Goal: Transaction & Acquisition: Purchase product/service

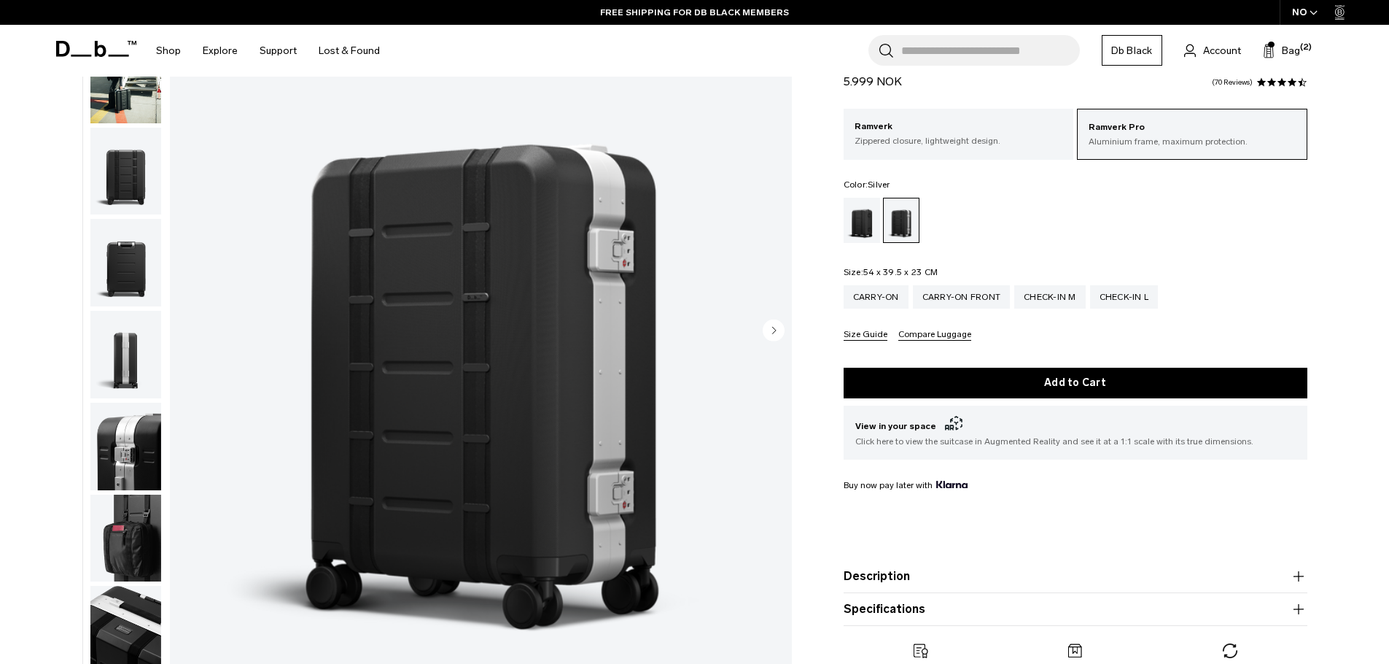
scroll to position [158, 0]
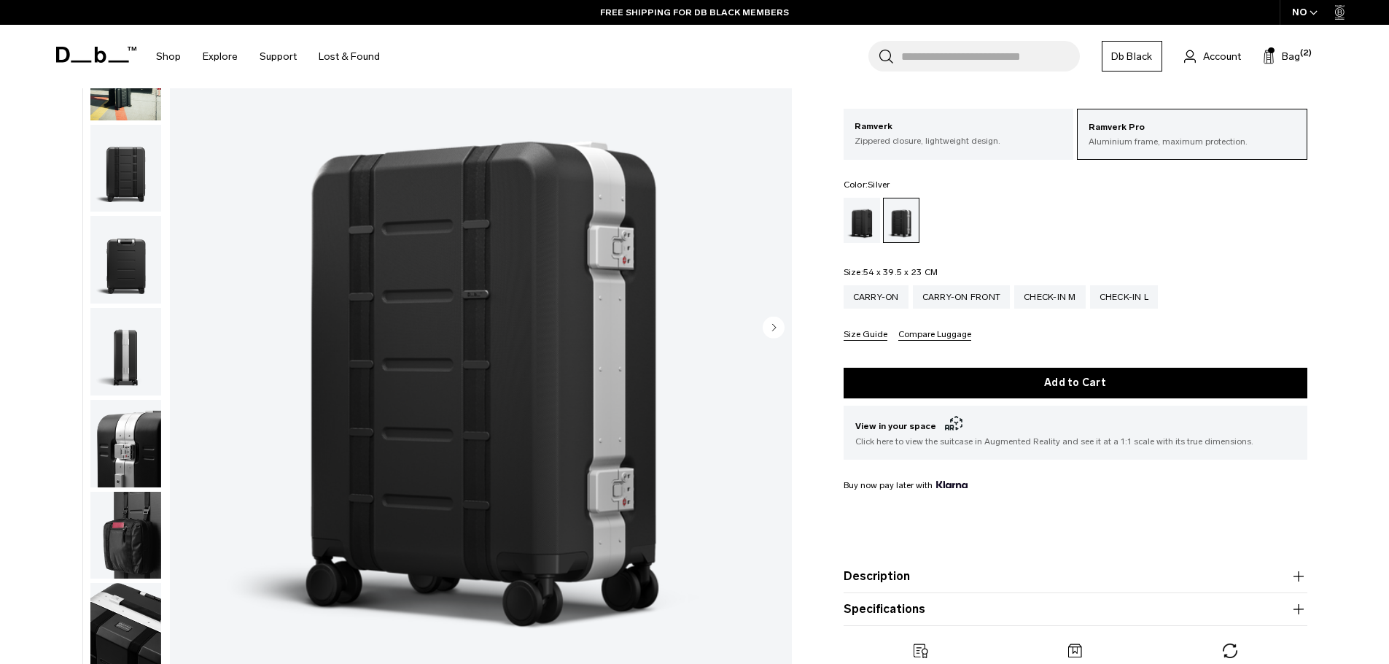
click at [774, 327] on icon "Next slide" at bounding box center [774, 327] width 4 height 7
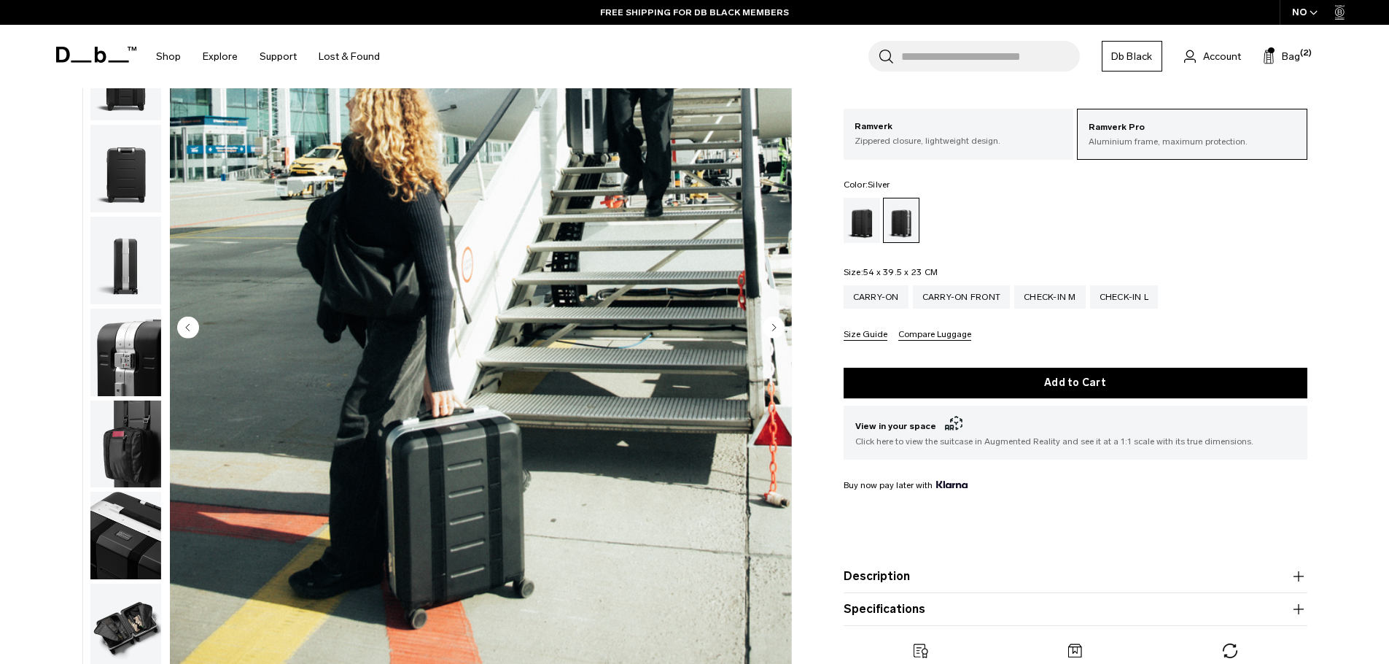
scroll to position [92, 0]
click at [774, 327] on icon "Next slide" at bounding box center [774, 327] width 4 height 7
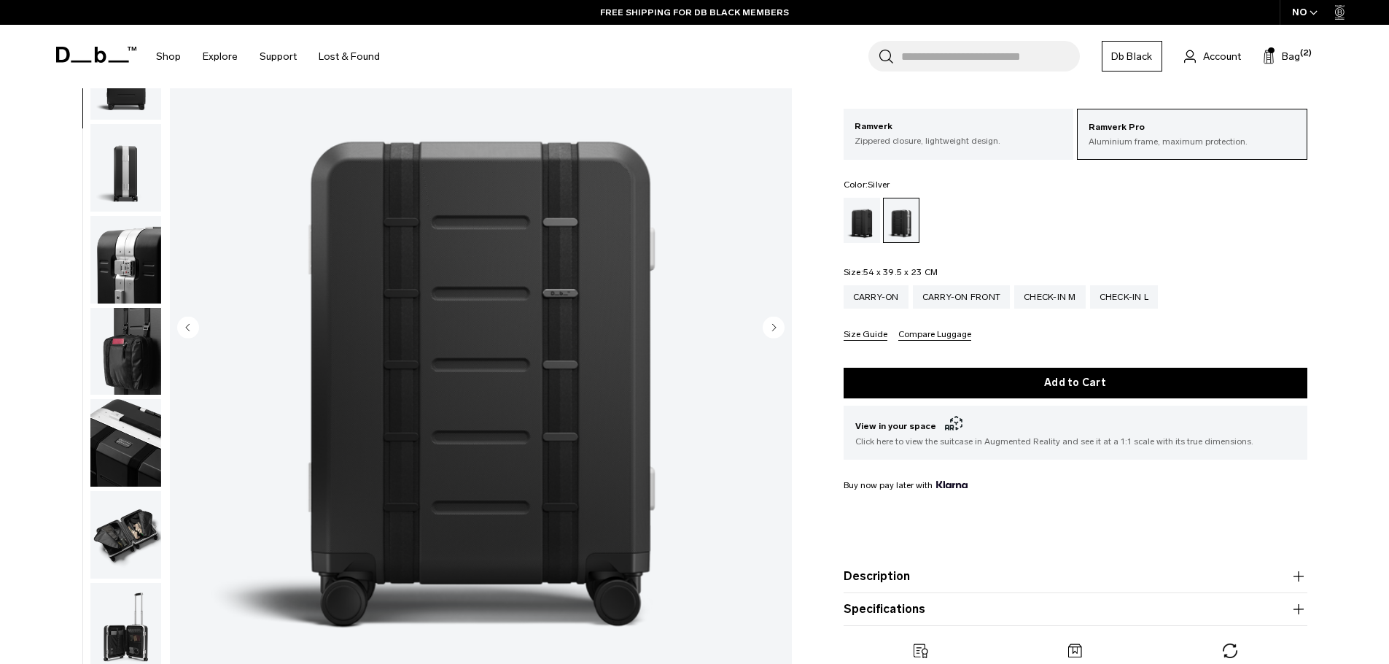
click at [774, 327] on icon "Next slide" at bounding box center [774, 327] width 4 height 7
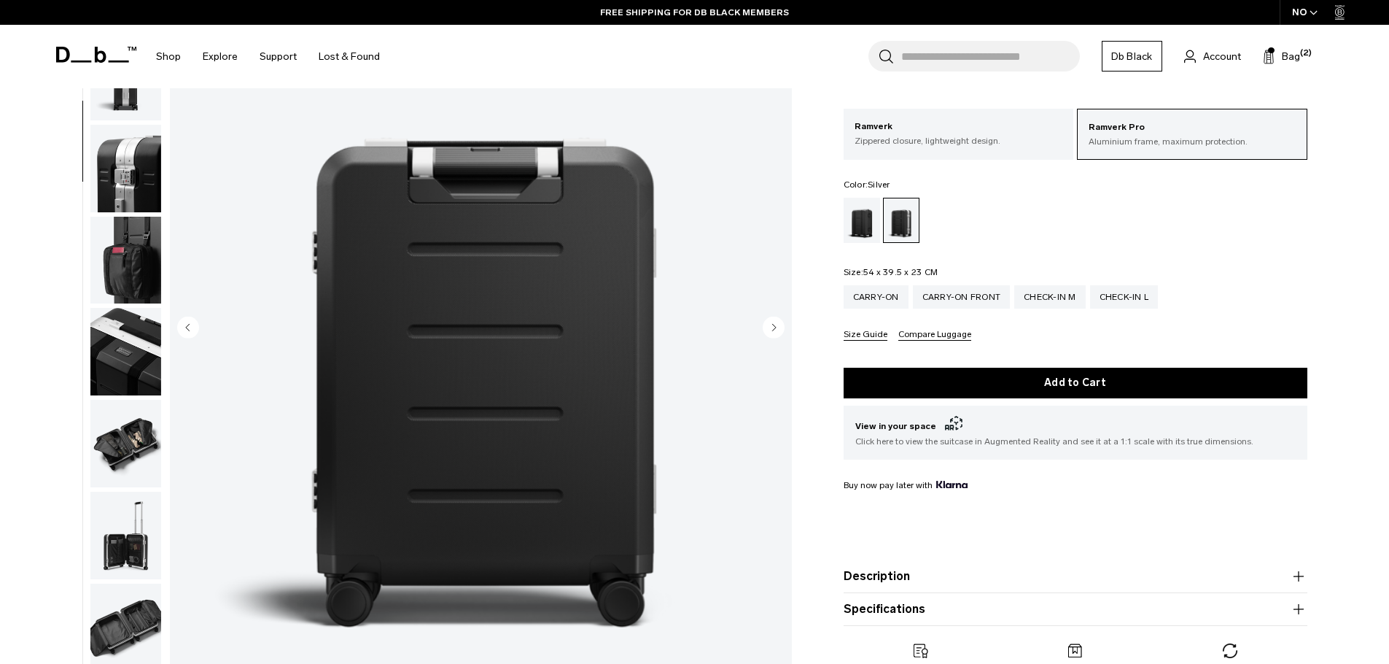
click at [774, 327] on icon "Next slide" at bounding box center [774, 327] width 4 height 7
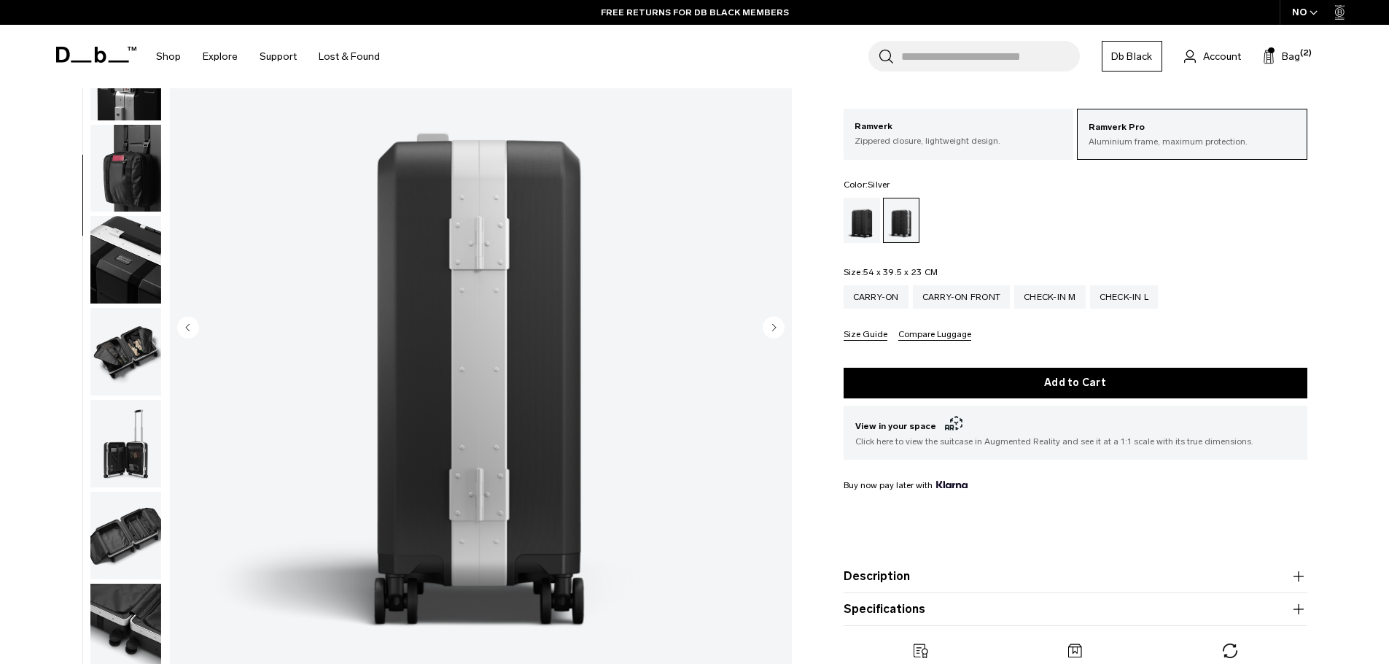
click at [774, 327] on icon "Next slide" at bounding box center [774, 327] width 4 height 7
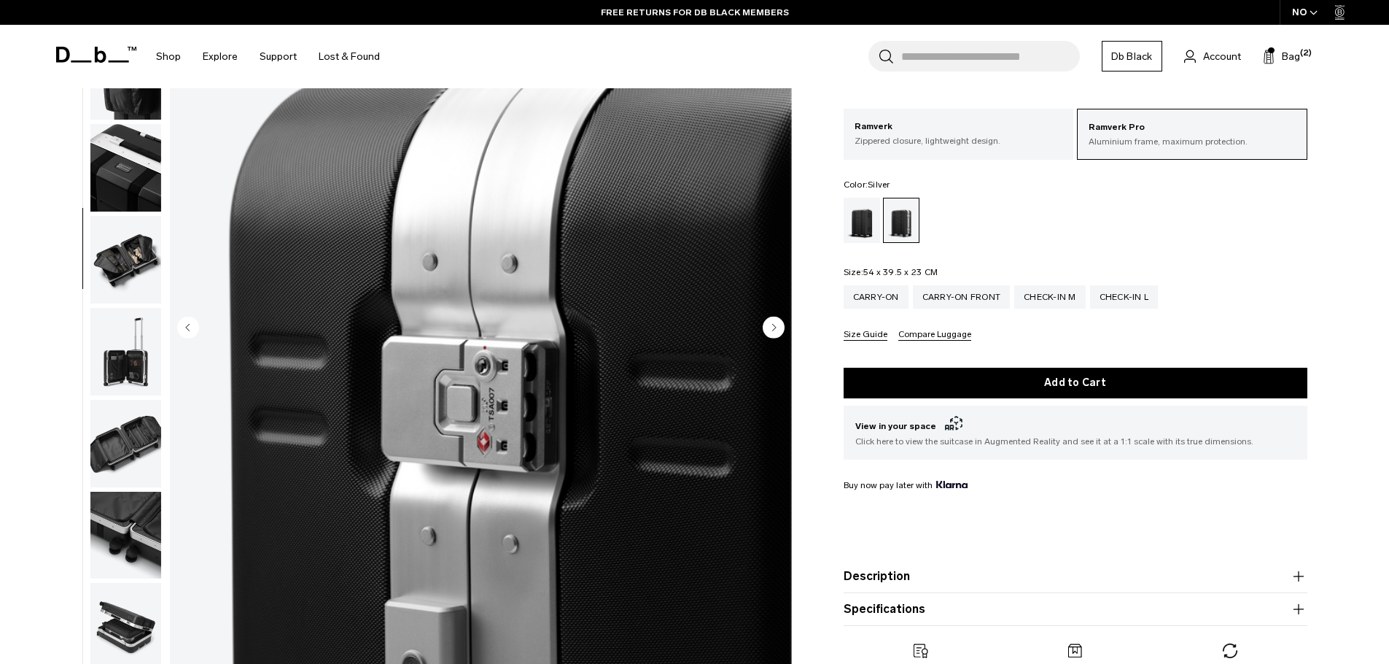
click at [774, 327] on icon "Next slide" at bounding box center [774, 327] width 4 height 7
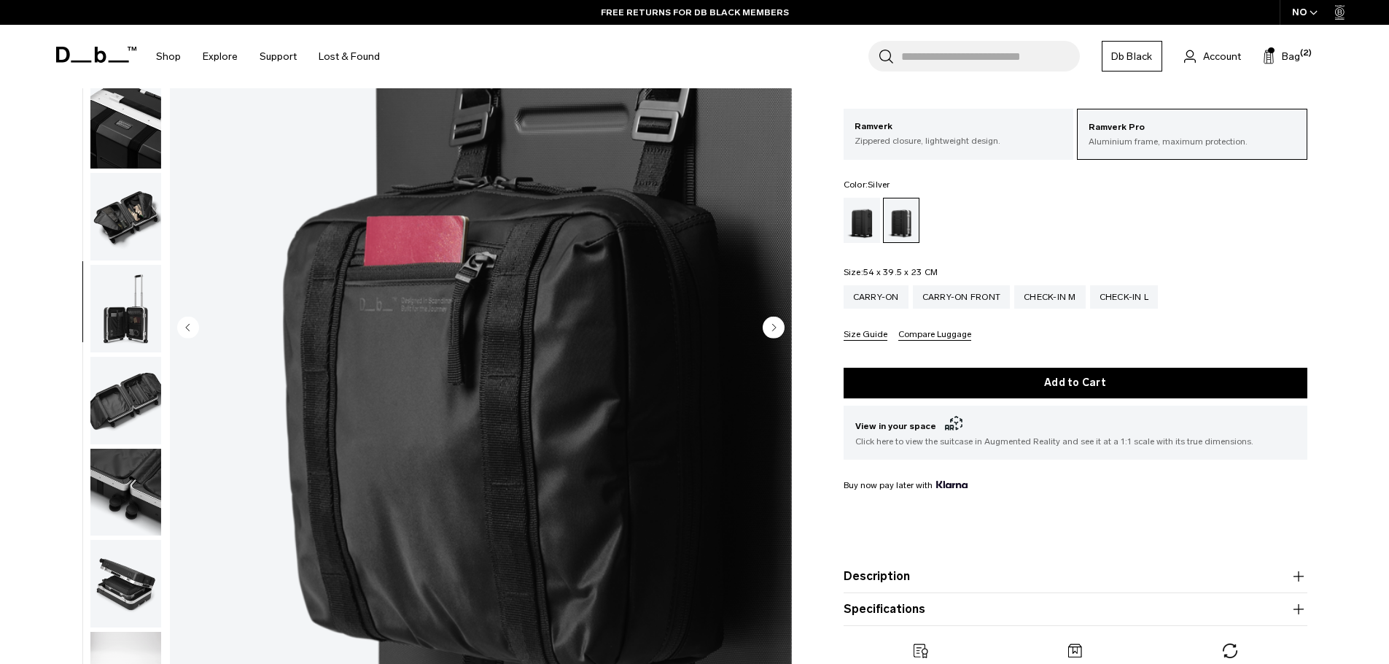
scroll to position [505, 0]
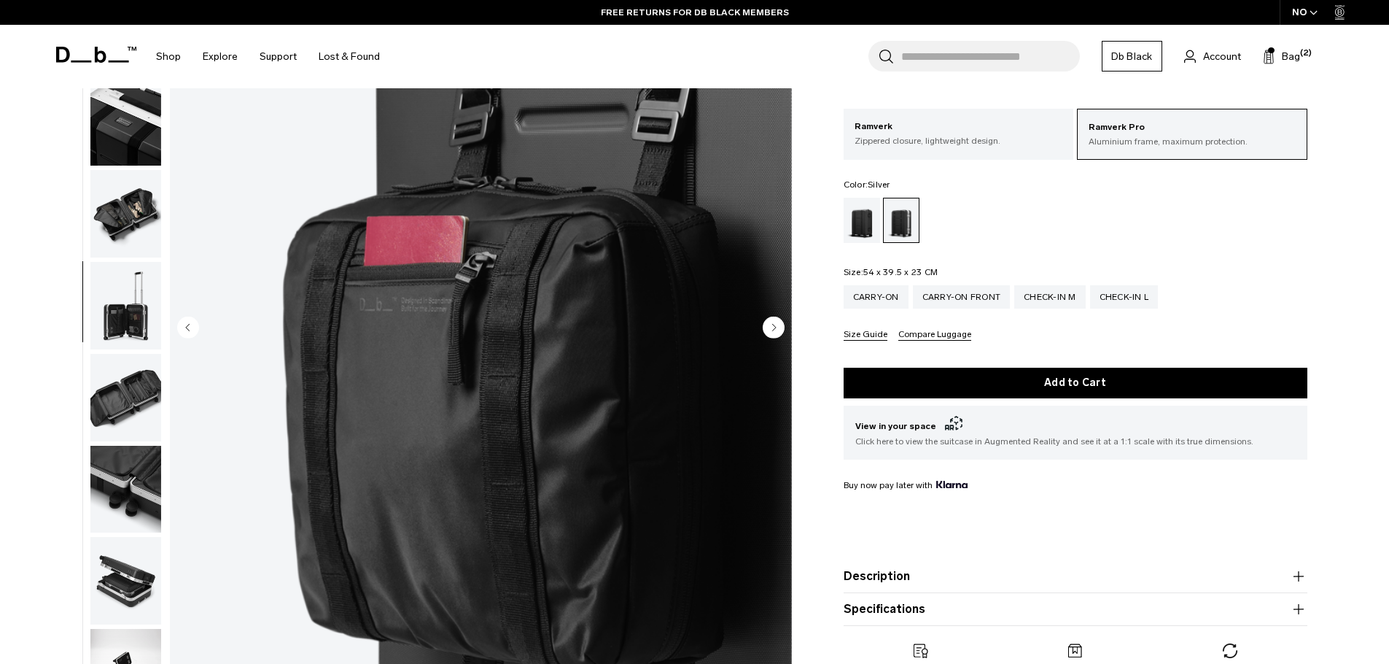
click at [774, 327] on icon "Next slide" at bounding box center [774, 327] width 4 height 7
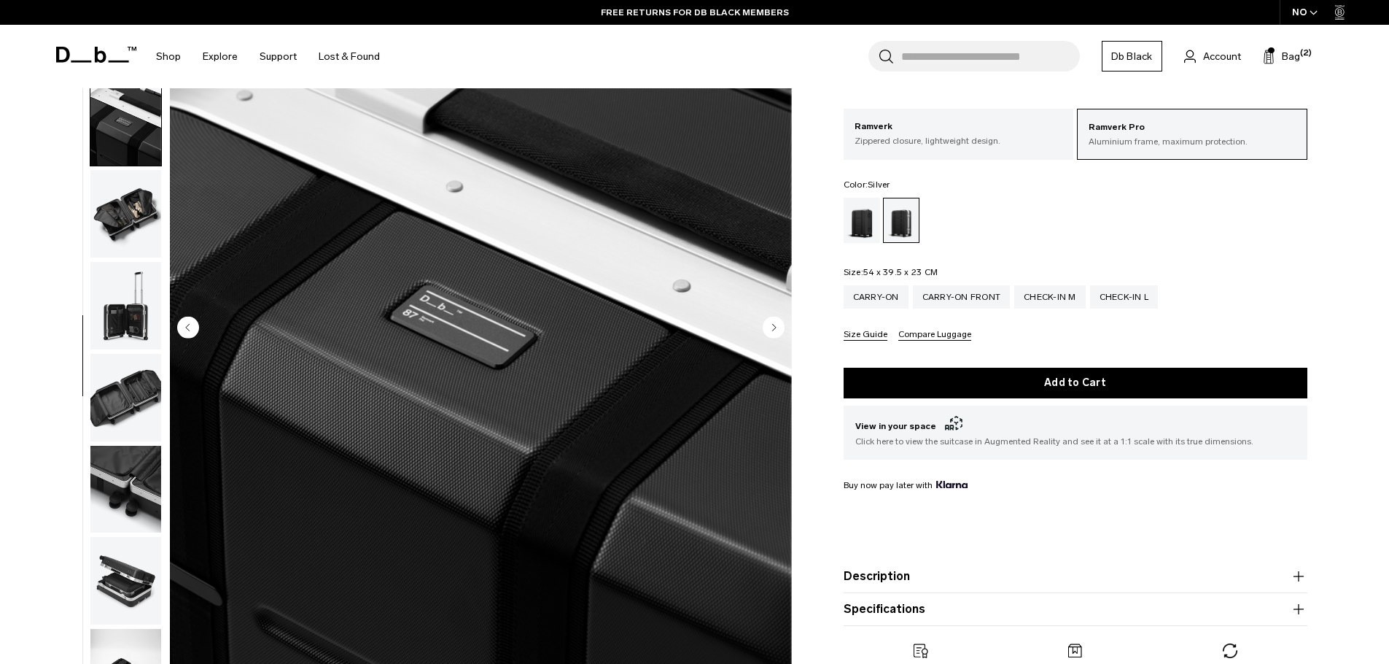
click at [774, 327] on icon "Next slide" at bounding box center [774, 327] width 4 height 7
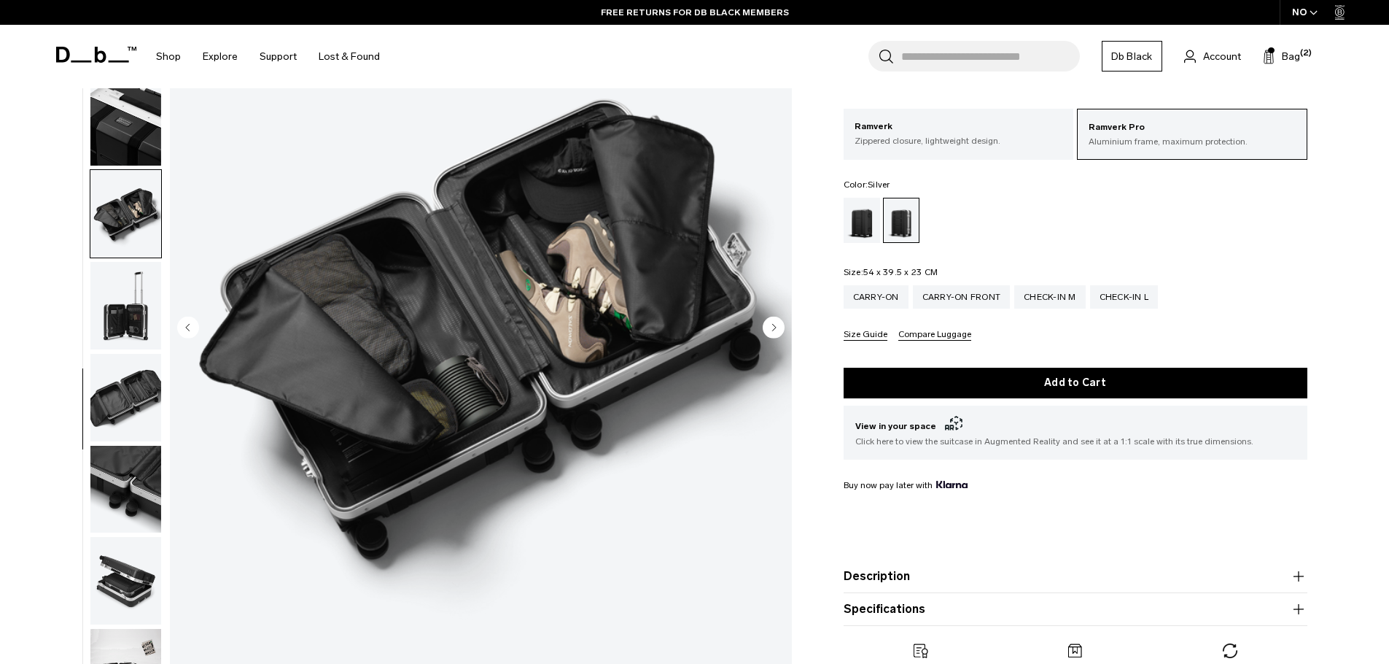
click at [774, 327] on icon "Next slide" at bounding box center [774, 327] width 4 height 7
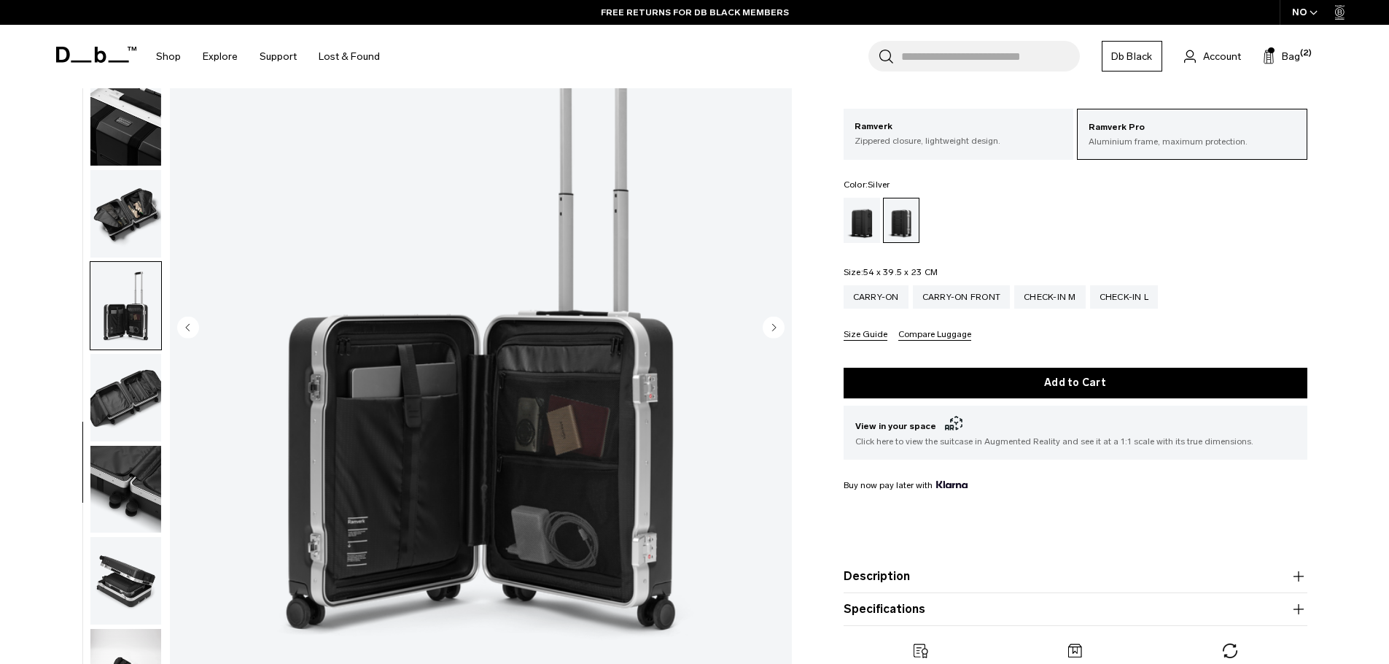
click at [774, 327] on icon "Next slide" at bounding box center [774, 327] width 4 height 7
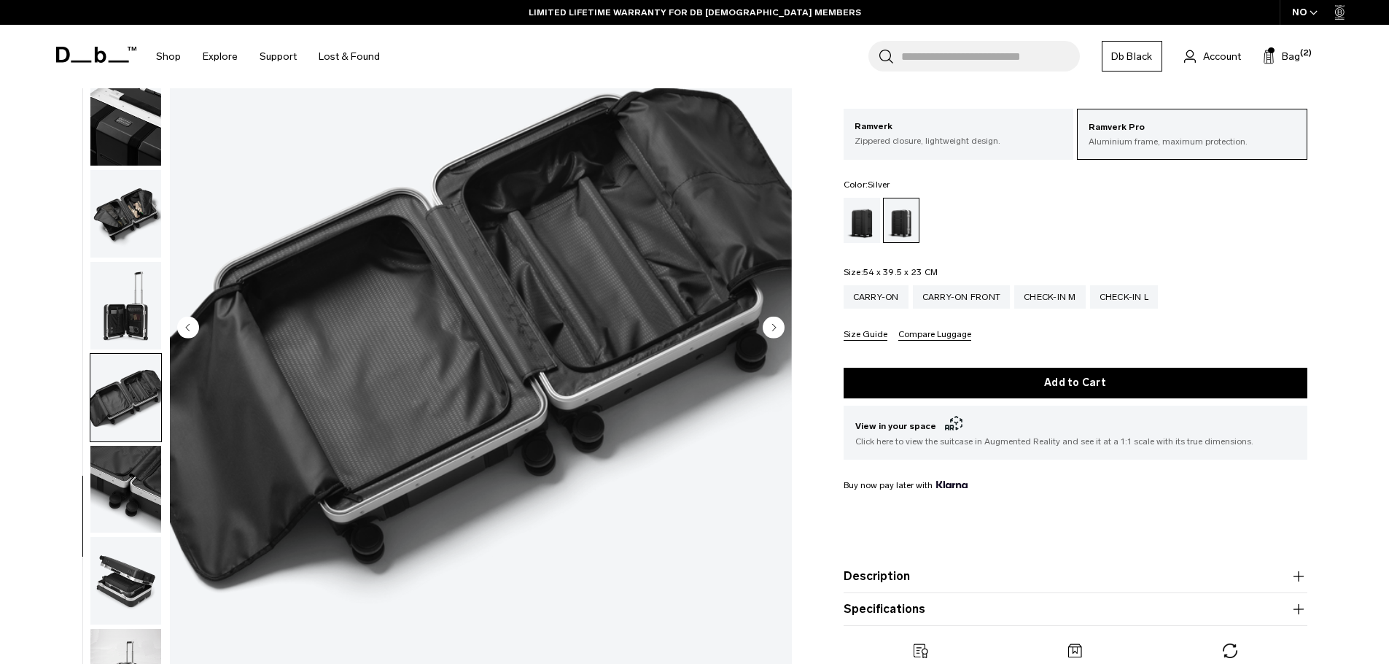
click at [774, 327] on icon "Next slide" at bounding box center [774, 327] width 4 height 7
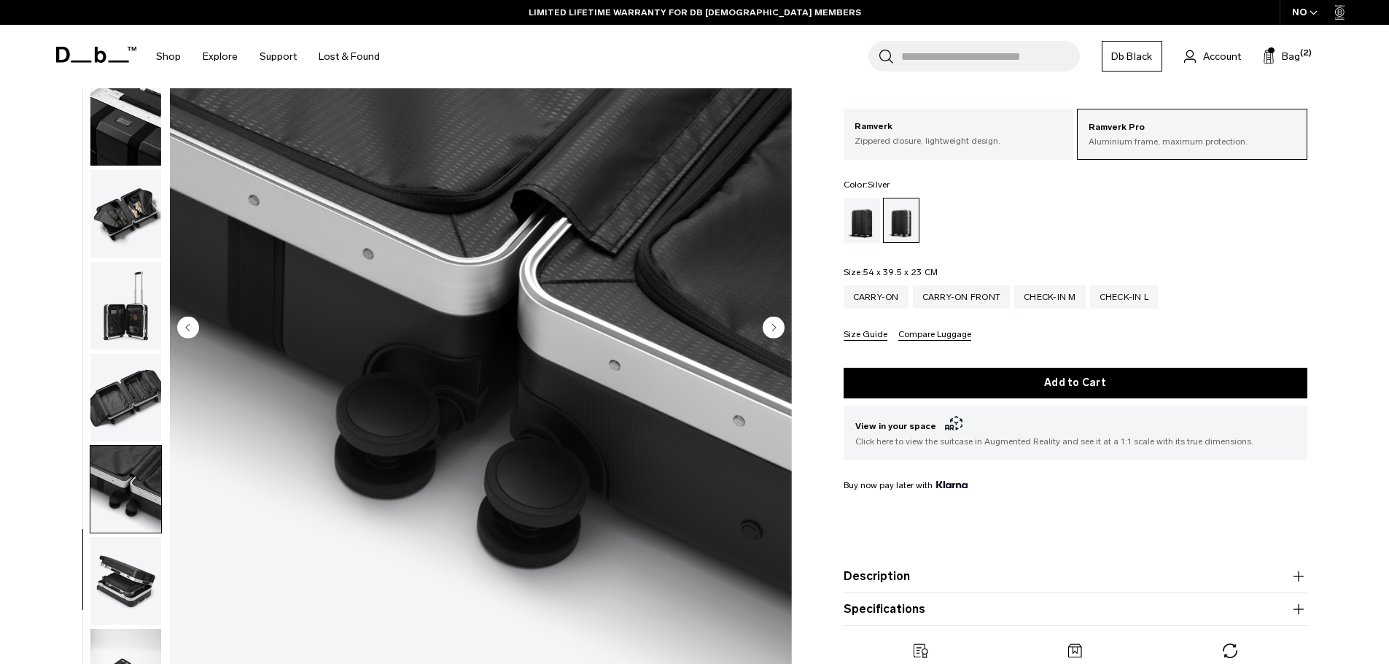
click at [774, 327] on icon "Next slide" at bounding box center [774, 327] width 4 height 7
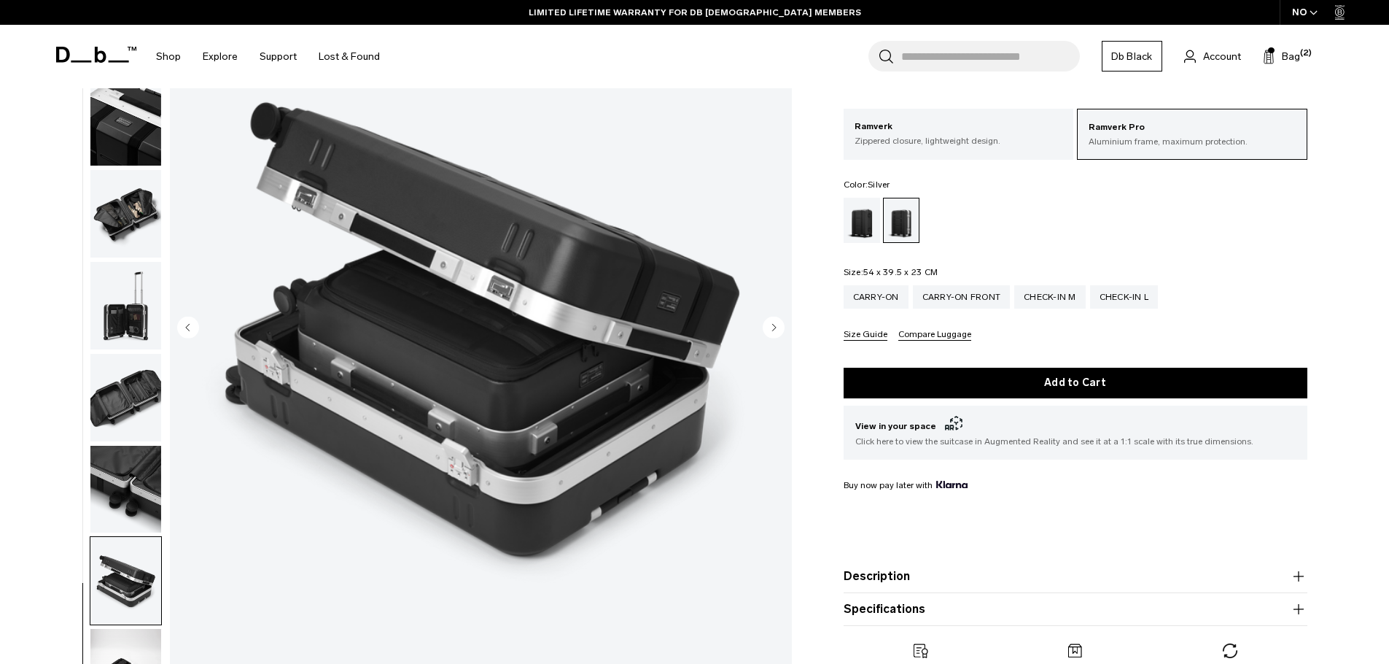
click at [774, 327] on icon "Next slide" at bounding box center [774, 327] width 4 height 7
